Goal: Find specific page/section: Find specific page/section

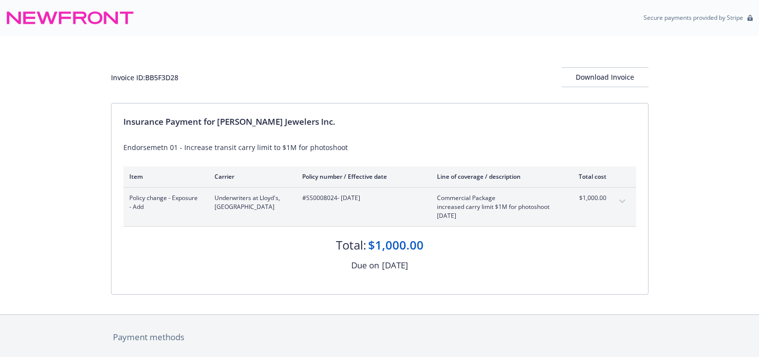
scroll to position [142, 0]
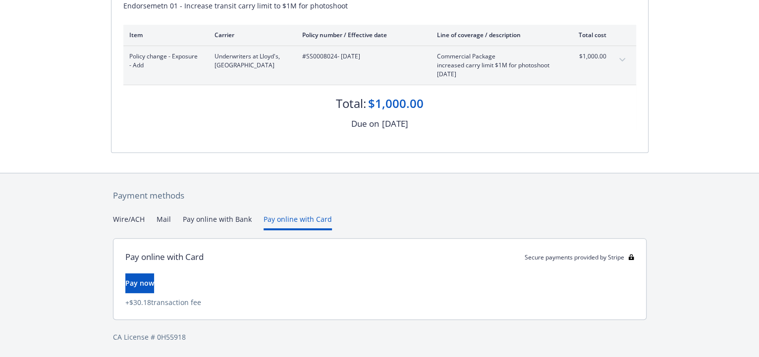
click at [59, 248] on div "Payment methods Wire/ACH Mail Pay online with Bank Pay online with Card Pay onl…" at bounding box center [379, 266] width 759 height 186
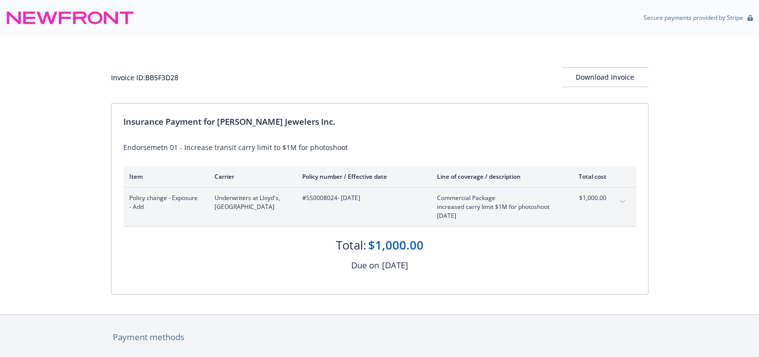
scroll to position [0, 0]
